Goal: Check status: Check status

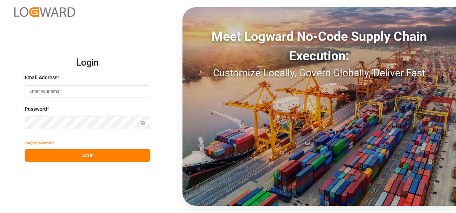
type input "[EMAIL_ADDRESS][DOMAIN_NAME]"
click at [91, 152] on button "Log In" at bounding box center [87, 155] width 125 height 13
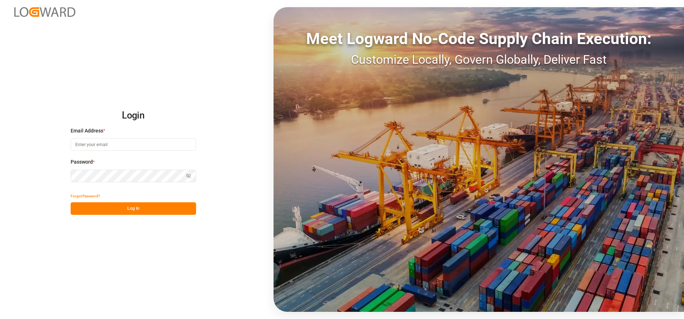
type input "[EMAIL_ADDRESS][DOMAIN_NAME]"
click at [146, 208] on button "Log In" at bounding box center [133, 209] width 125 height 13
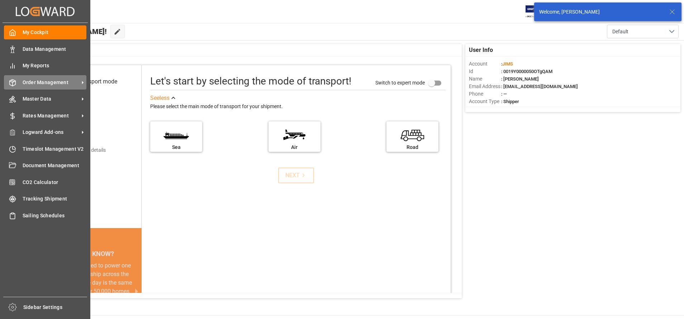
click at [36, 85] on span "Order Management" at bounding box center [51, 83] width 57 height 8
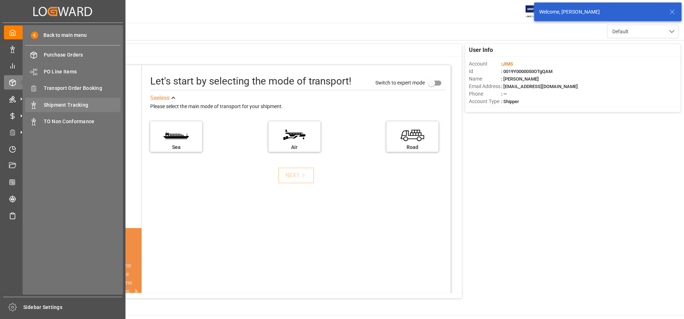
click at [47, 104] on span "Shipment Tracking" at bounding box center [82, 105] width 77 height 8
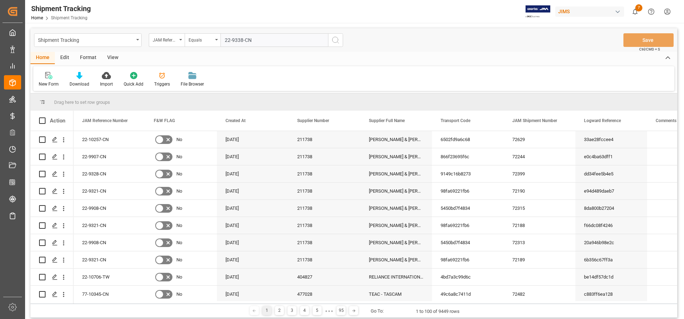
type input "22-9338-CN"
click at [341, 45] on button "search button" at bounding box center [335, 40] width 15 height 14
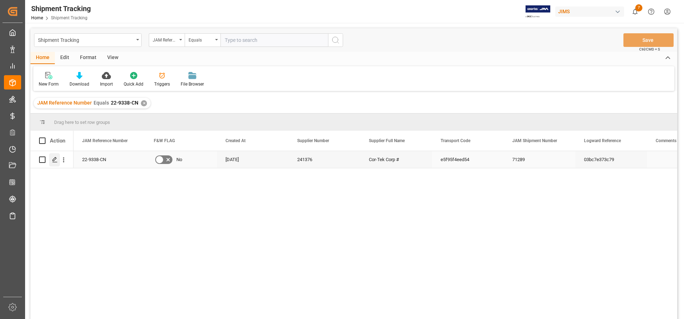
click at [53, 162] on icon "Press SPACE to select this row." at bounding box center [55, 160] width 6 height 6
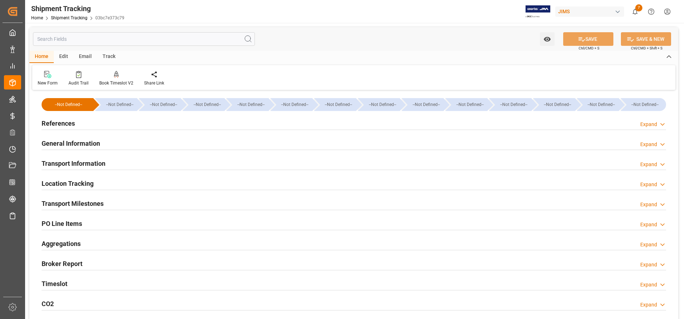
click at [86, 143] on h2 "General Information" at bounding box center [71, 144] width 58 height 10
